Goal: Find contact information: Find contact information

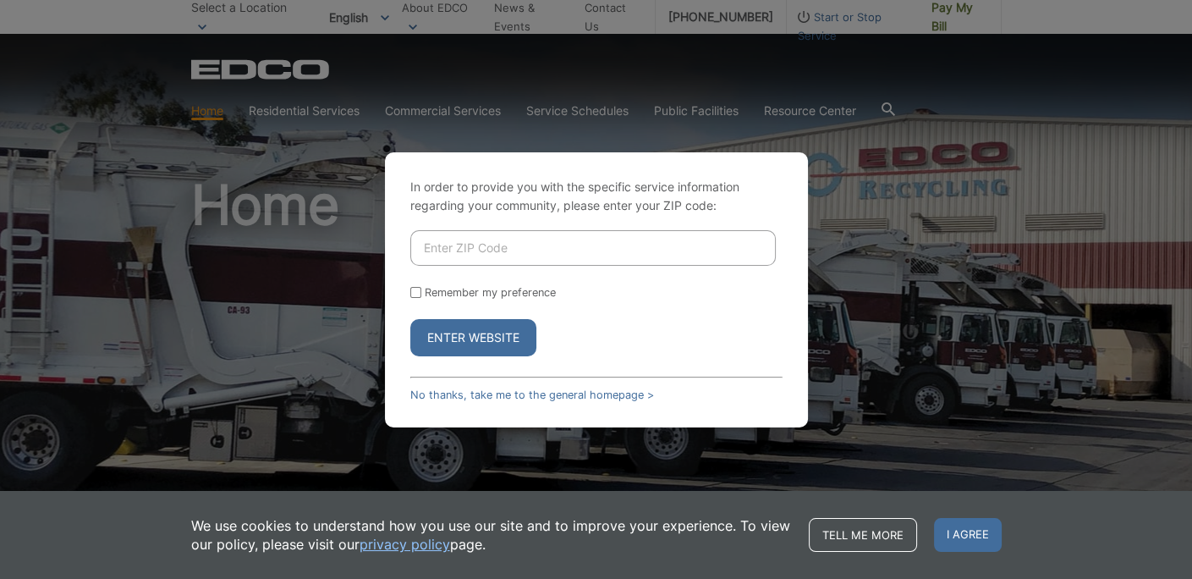
click at [504, 347] on button "Enter Website" at bounding box center [473, 337] width 126 height 37
click at [417, 292] on input "Remember my preference" at bounding box center [415, 292] width 11 height 11
checkbox input "true"
click at [467, 250] on input "Enter ZIP Code" at bounding box center [592, 248] width 365 height 36
type input "92075"
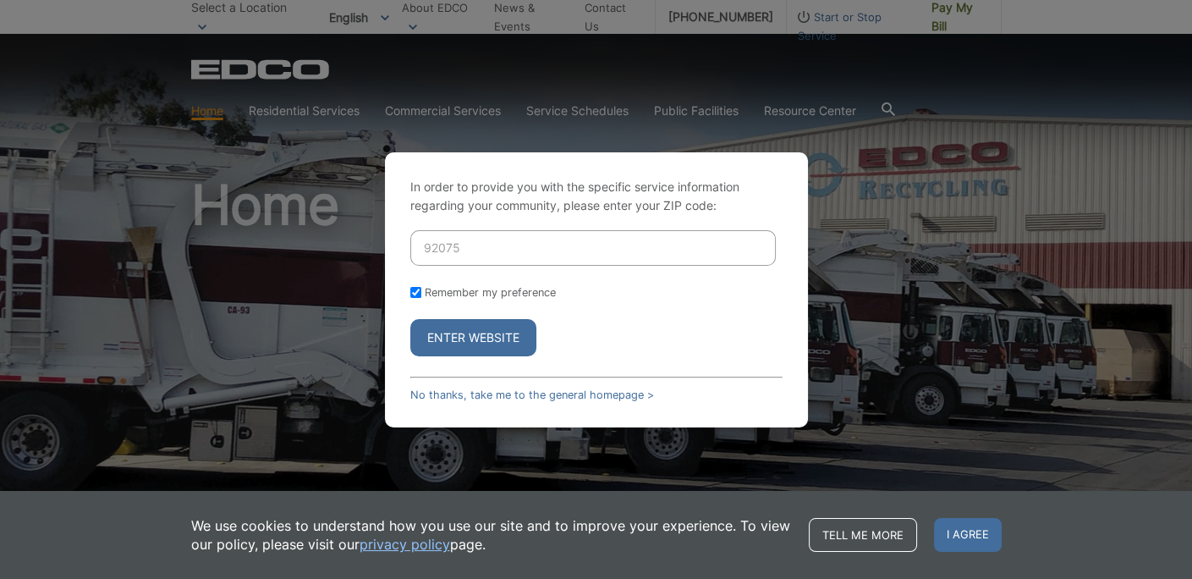
click at [478, 344] on button "Enter Website" at bounding box center [473, 337] width 126 height 37
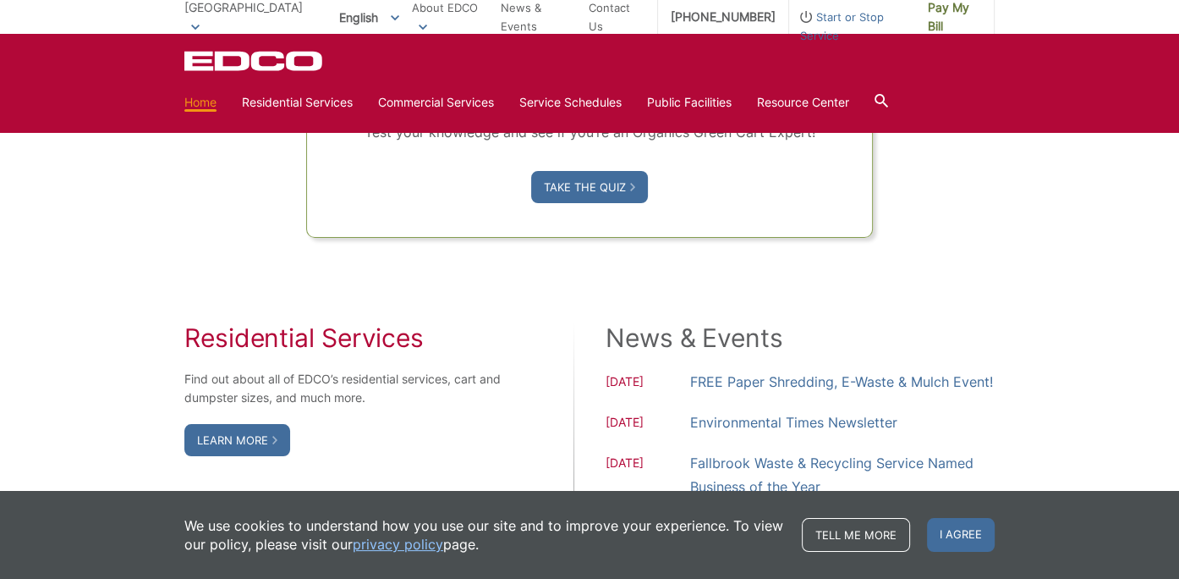
scroll to position [1280, 0]
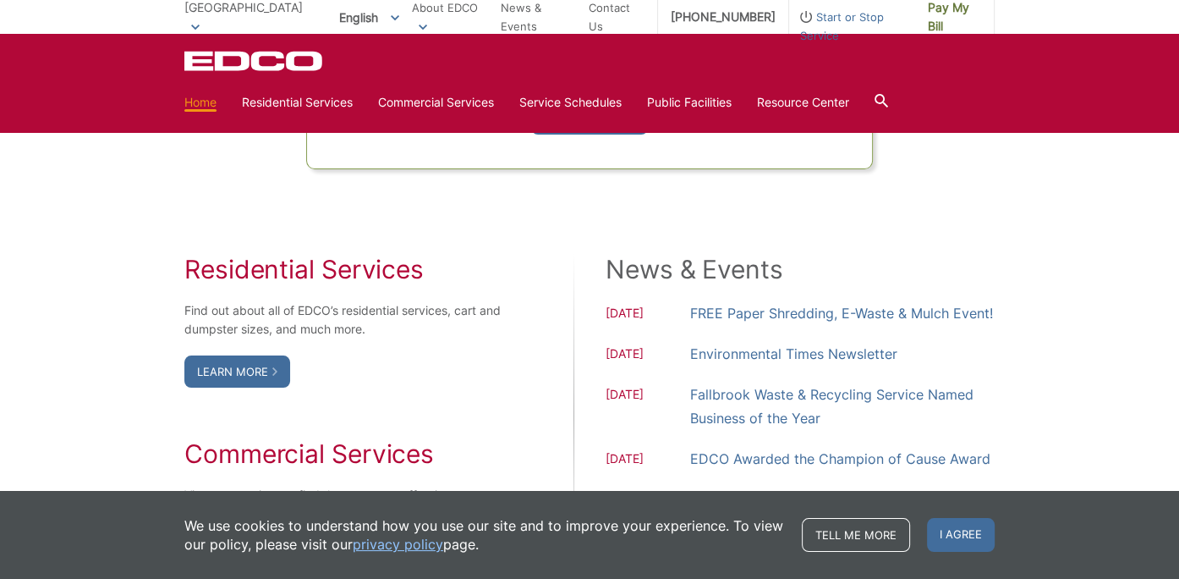
drag, startPoint x: 471, startPoint y: 277, endPoint x: 472, endPoint y: 287, distance: 9.3
click at [472, 287] on div "Residential Services Find out about all of EDCO’s residential services, cart an…" at bounding box center [343, 413] width 319 height 318
drag, startPoint x: 87, startPoint y: 331, endPoint x: 94, endPoint y: 339, distance: 10.8
click at [838, 149] on edco-link-card "Organics Green Cart Challenge Are you sorting correctly? Test your knowledge an…" at bounding box center [590, 9] width 568 height 321
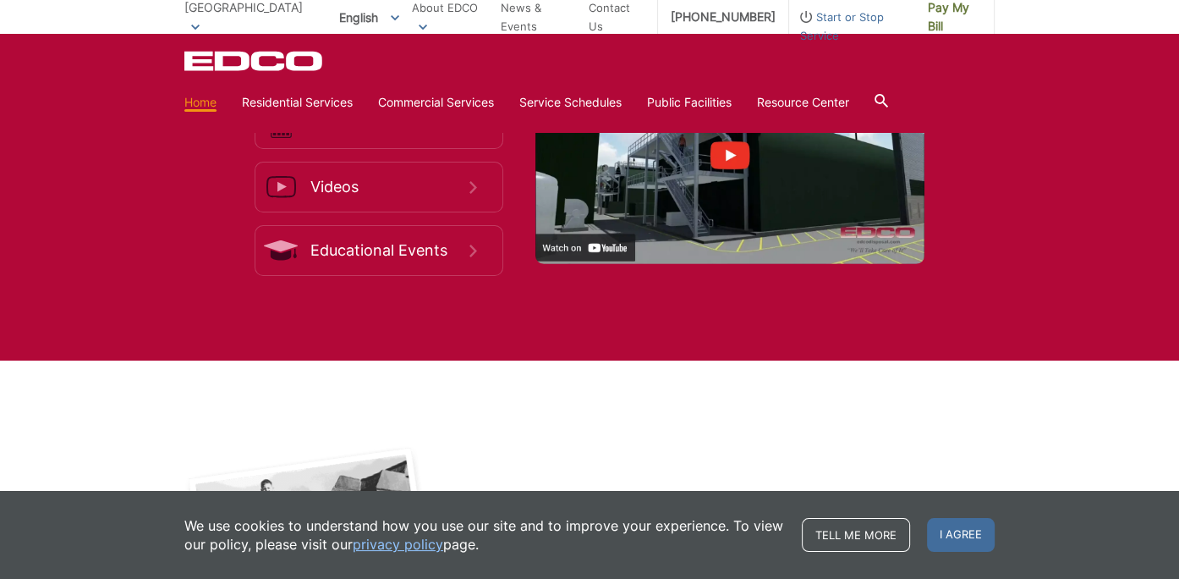
scroll to position [3160, 0]
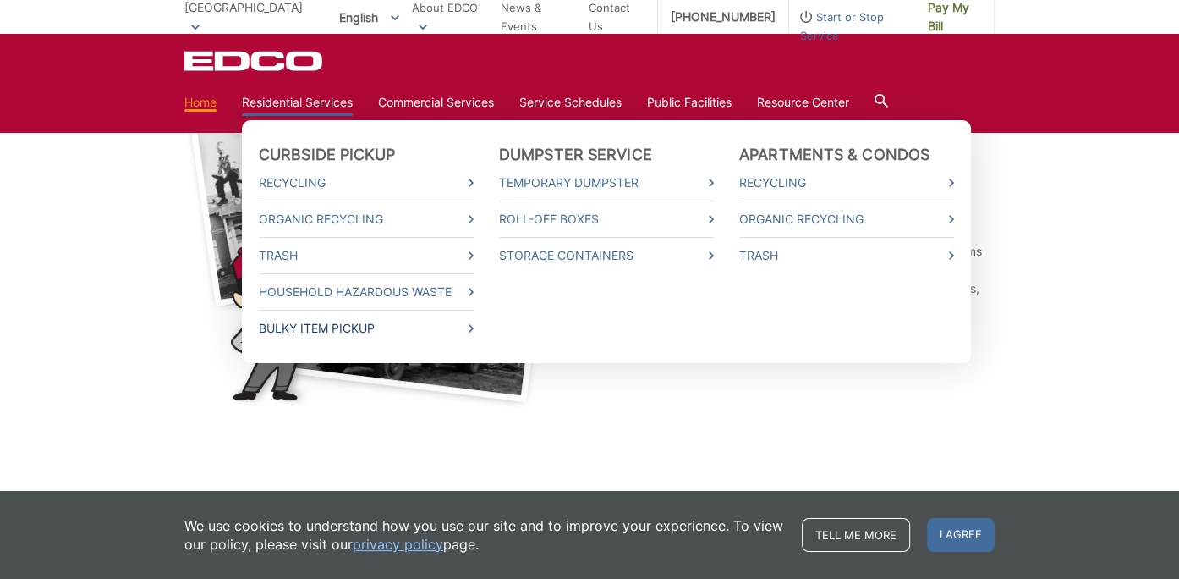
click at [283, 326] on link "Bulky Item Pickup" at bounding box center [366, 328] width 215 height 19
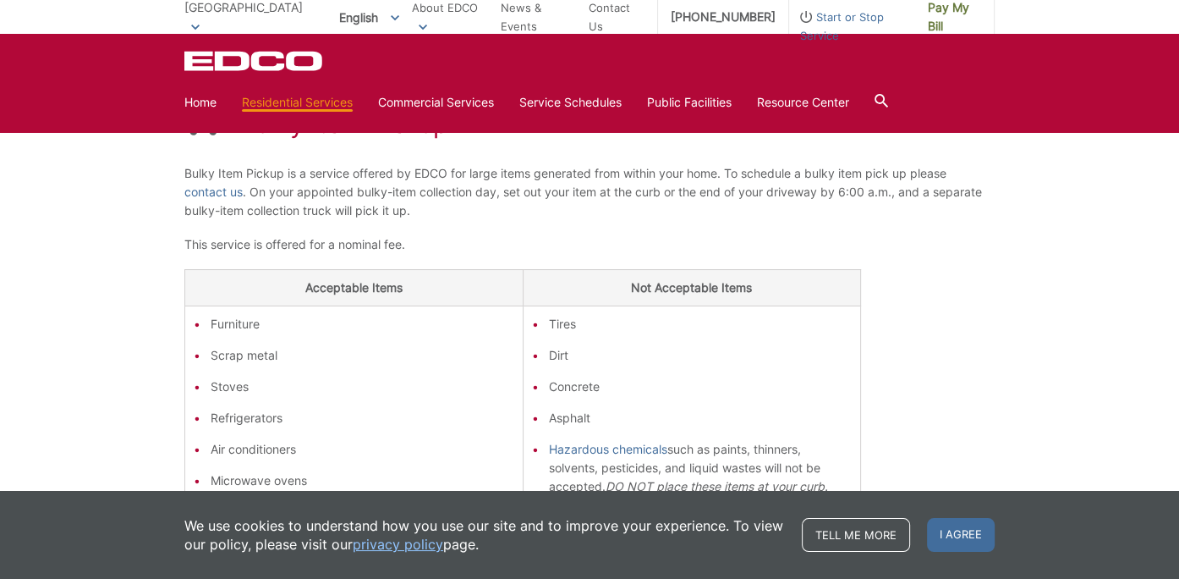
scroll to position [211, 0]
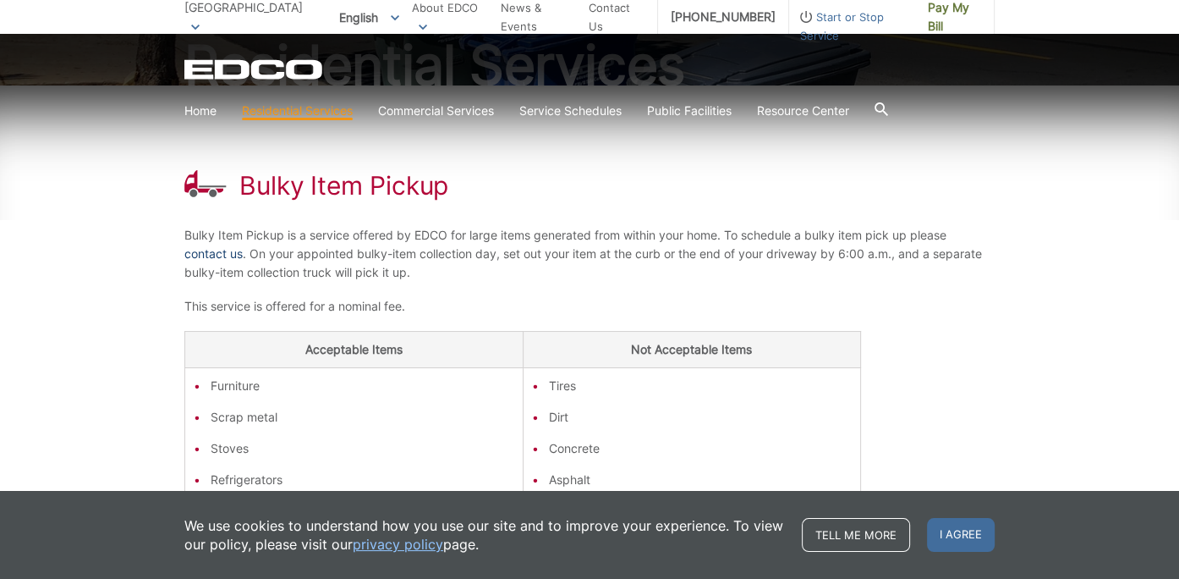
click at [233, 255] on link "contact us" at bounding box center [213, 253] width 58 height 19
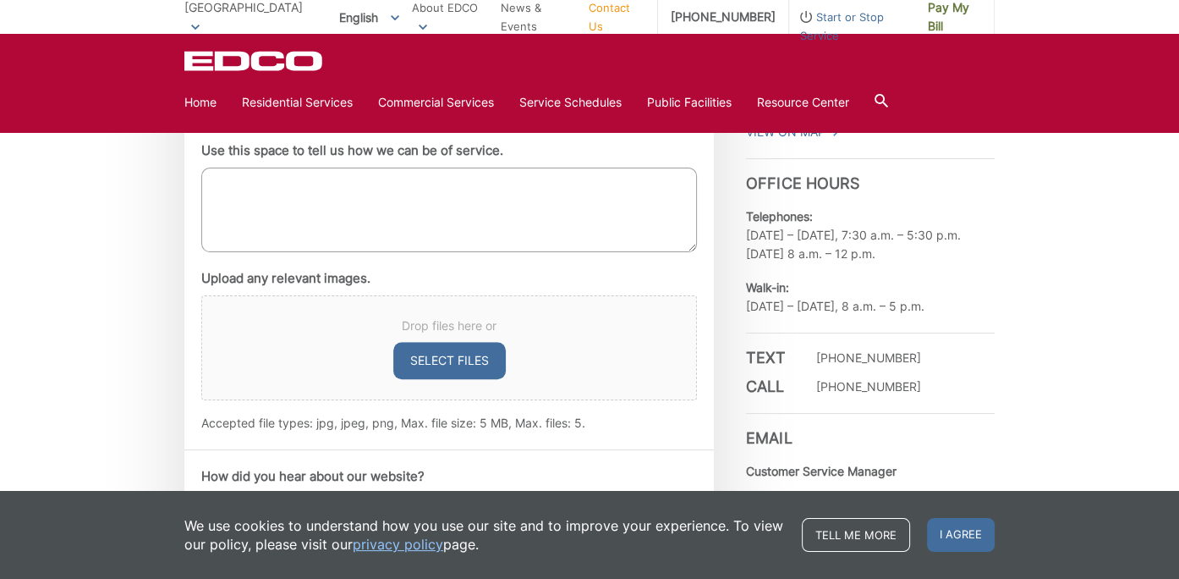
scroll to position [1010, 0]
